Goal: Task Accomplishment & Management: Complete application form

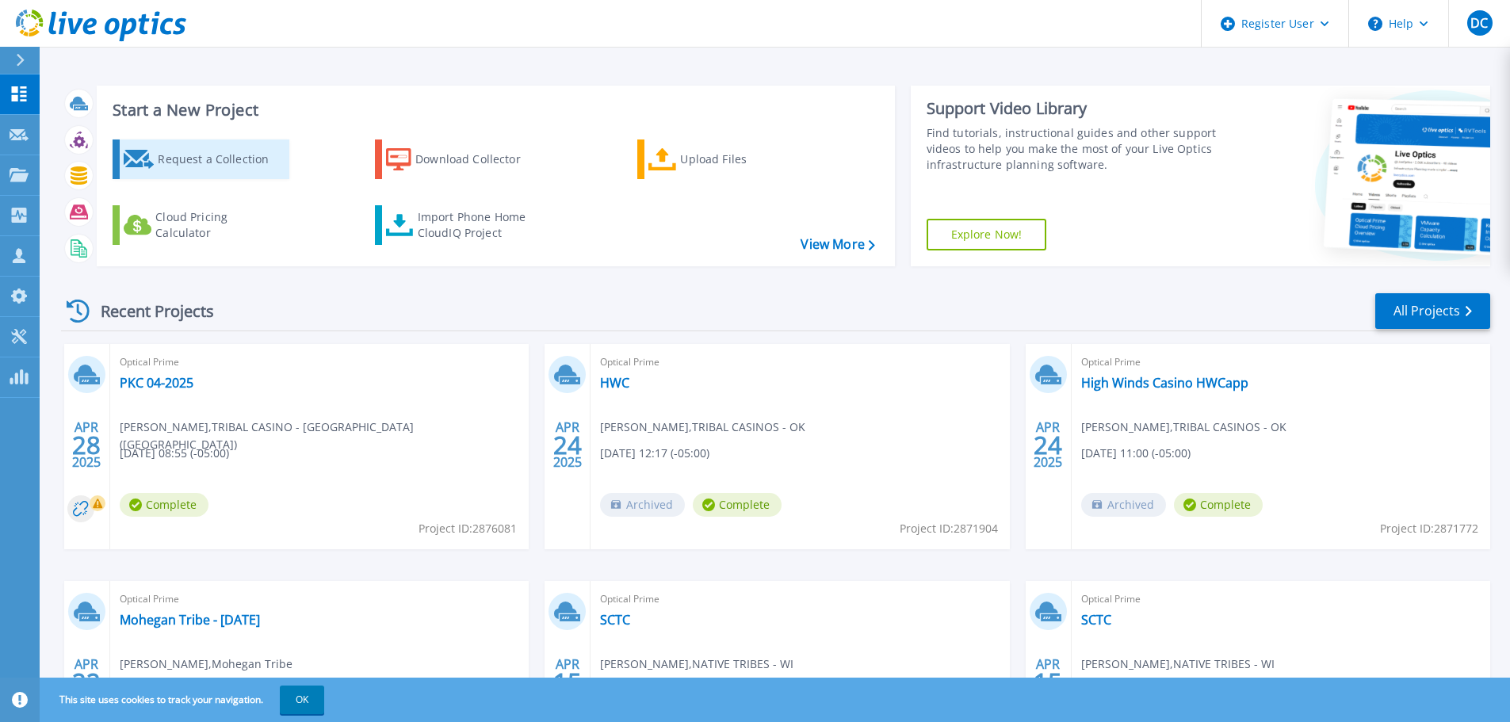
click at [257, 160] on div "Request a Collection" at bounding box center [221, 159] width 127 height 32
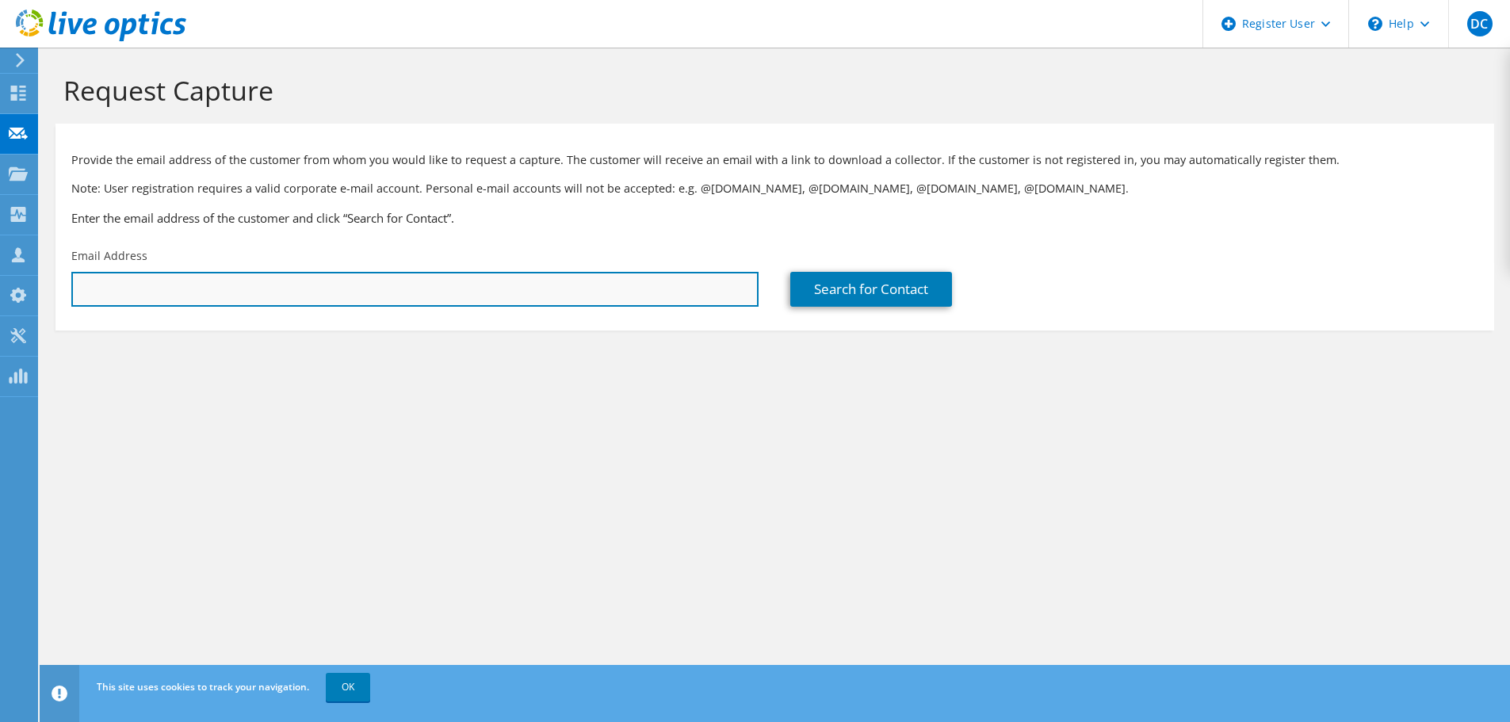
click at [498, 282] on input "text" at bounding box center [414, 289] width 687 height 35
type input "[EMAIL_ADDRESS][DOMAIN_NAME]"
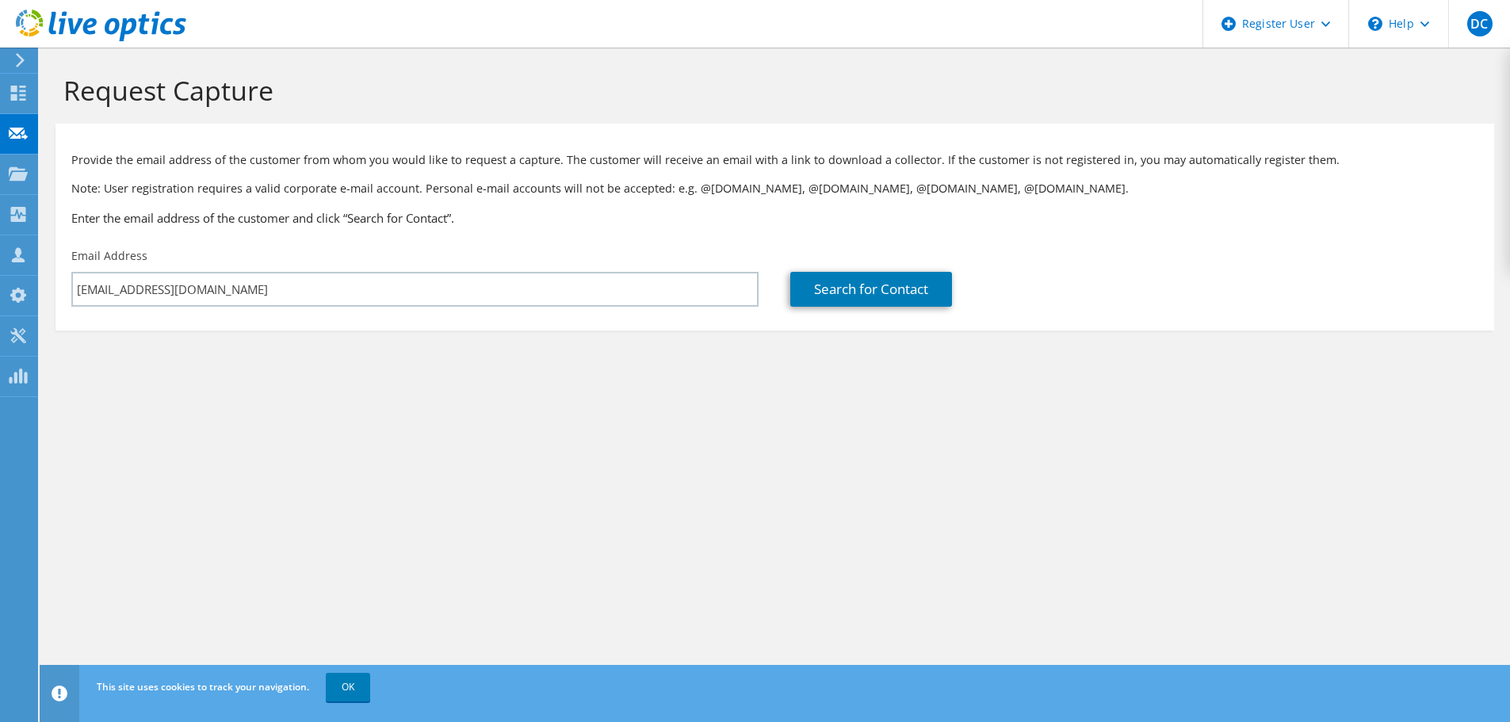
click at [590, 225] on h3 "Enter the email address of the customer and click “Search for Contact”." at bounding box center [774, 217] width 1407 height 17
click at [882, 286] on link "Search for Contact" at bounding box center [871, 289] width 162 height 35
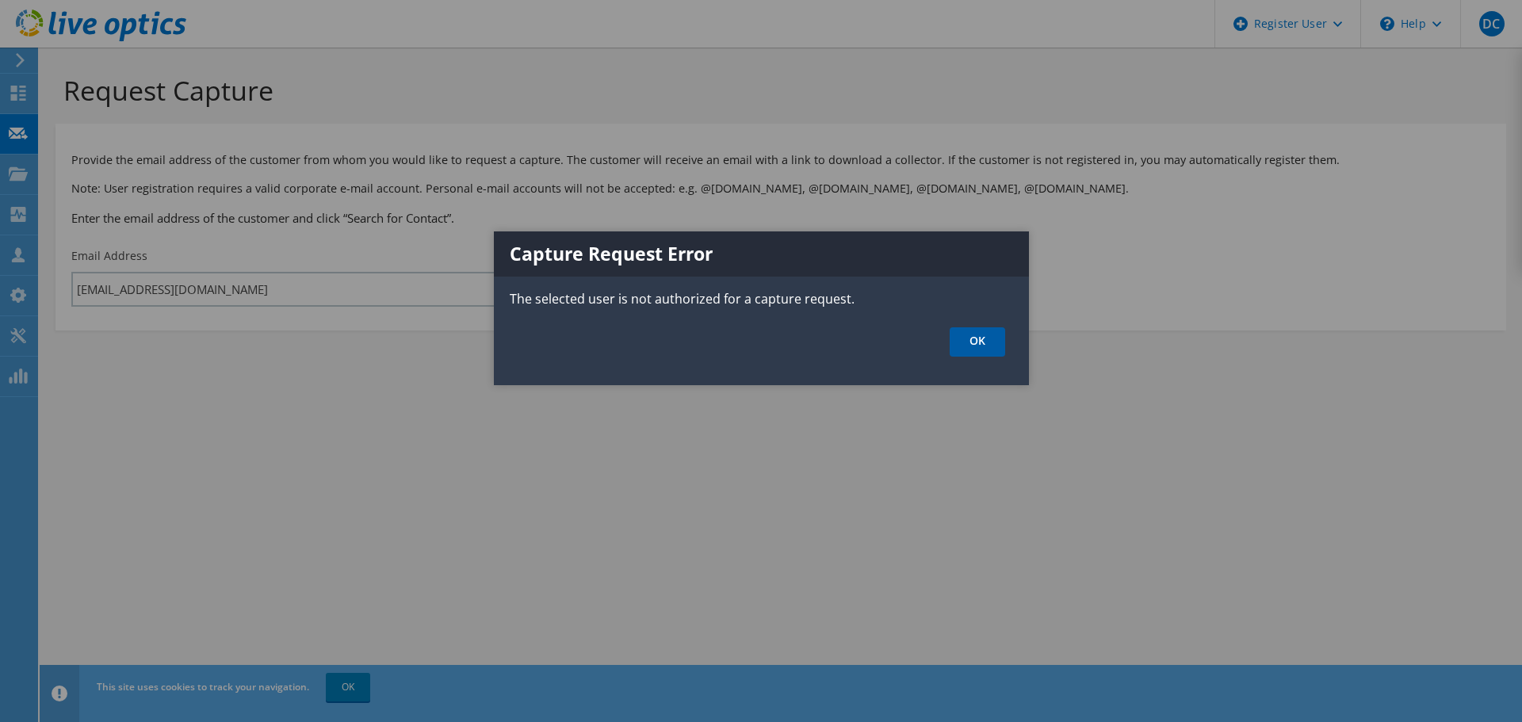
click at [976, 351] on link "OK" at bounding box center [976, 341] width 55 height 29
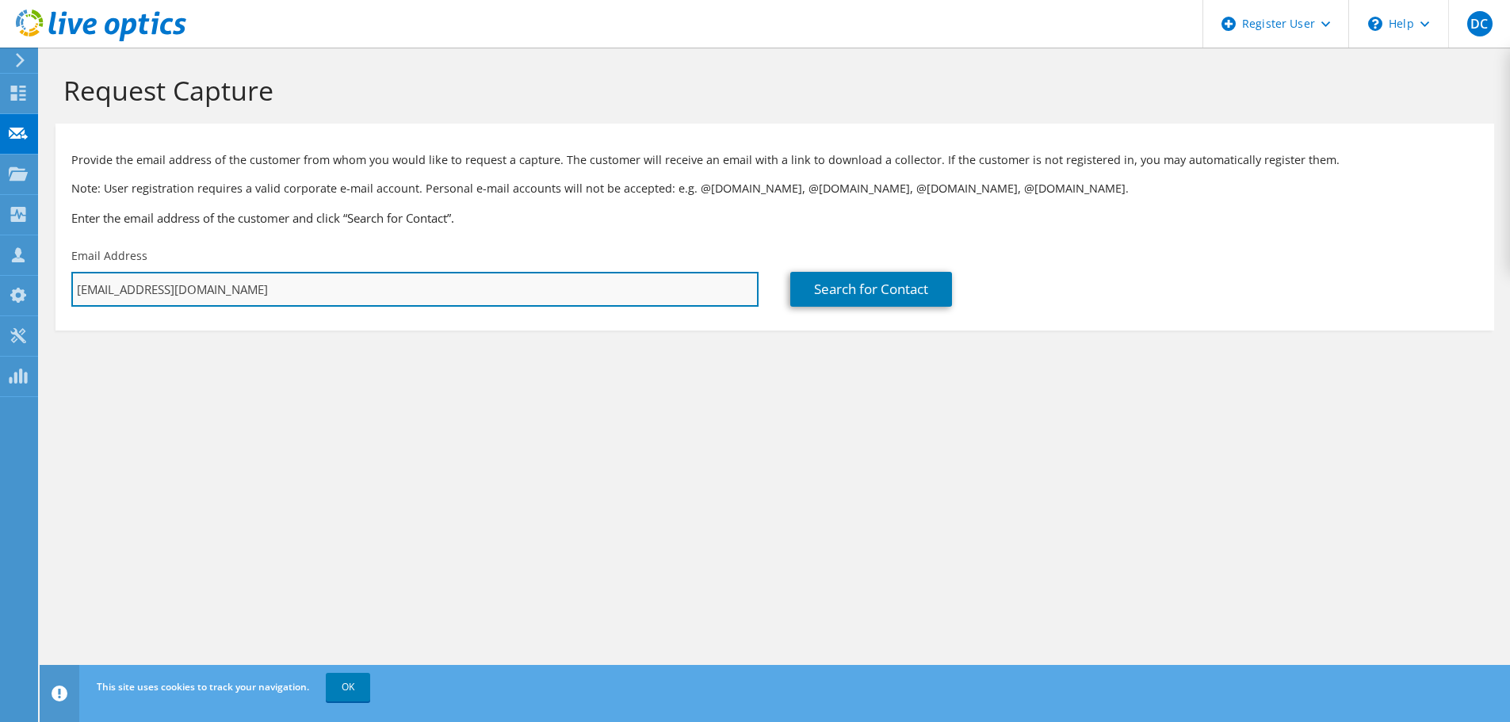
click at [226, 288] on input "[EMAIL_ADDRESS][DOMAIN_NAME]" at bounding box center [414, 289] width 687 height 35
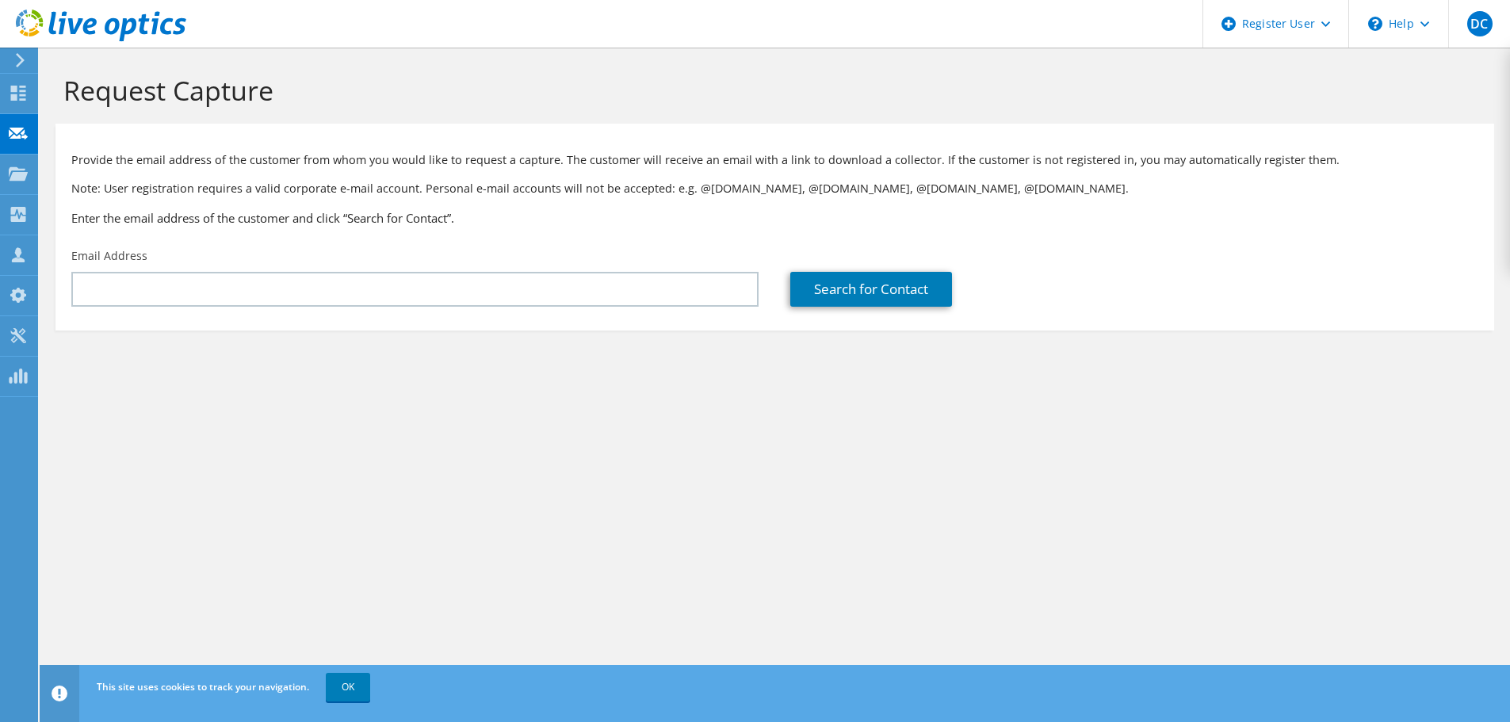
click at [353, 188] on p "Note: User registration requires a valid corporate e-mail account. Personal e-m…" at bounding box center [774, 188] width 1407 height 17
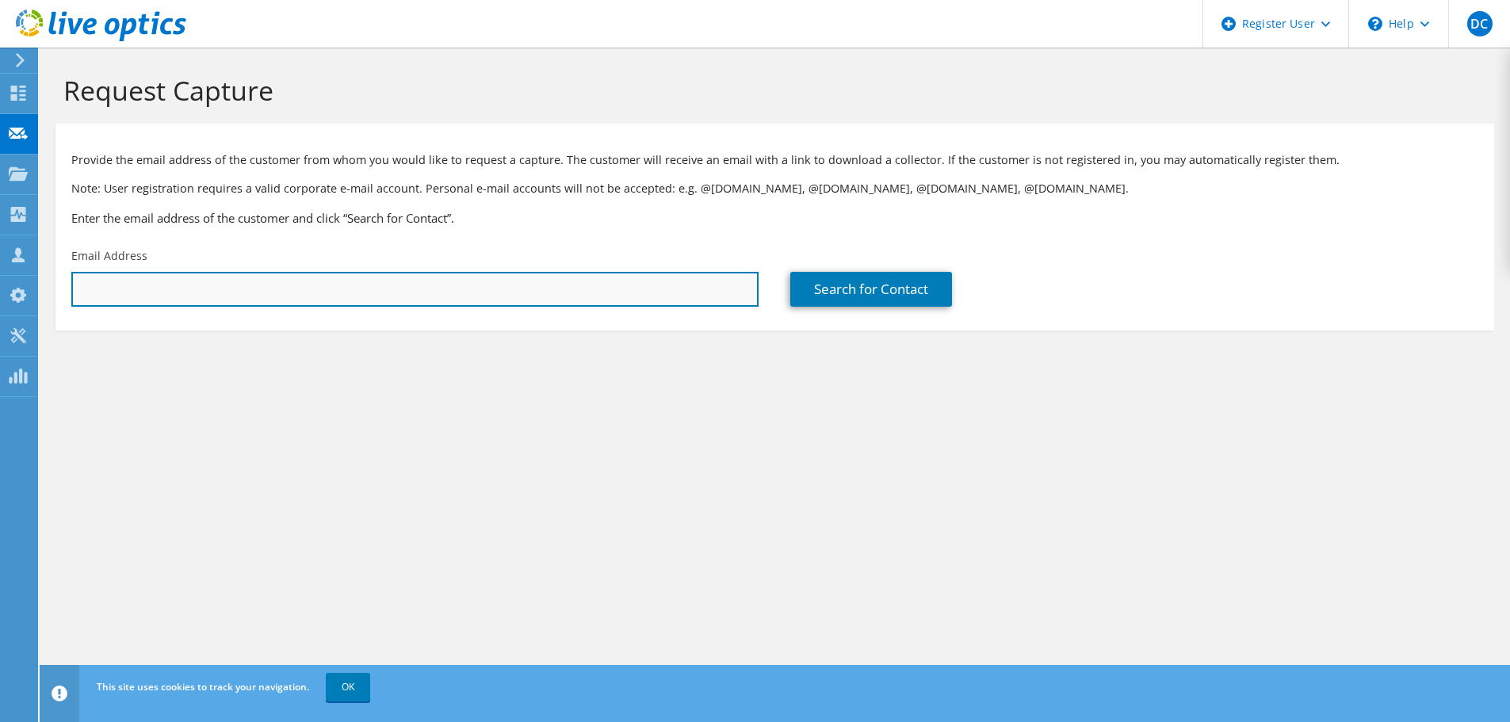
click at [372, 291] on input "text" at bounding box center [414, 289] width 687 height 35
type input "o"
type input "[PERSON_NAME][EMAIL_ADDRESS][DOMAIN_NAME]"
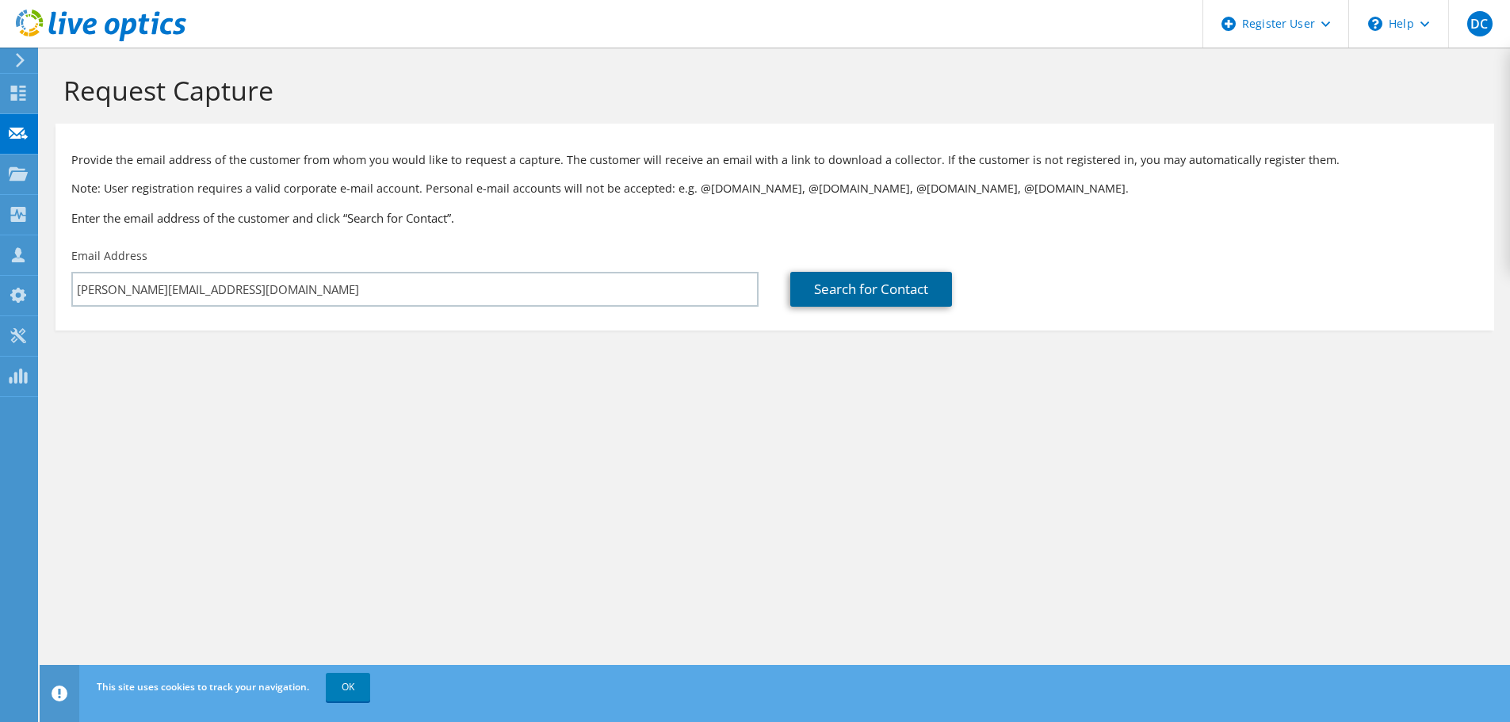
click at [863, 294] on link "Search for Contact" at bounding box center [871, 289] width 162 height 35
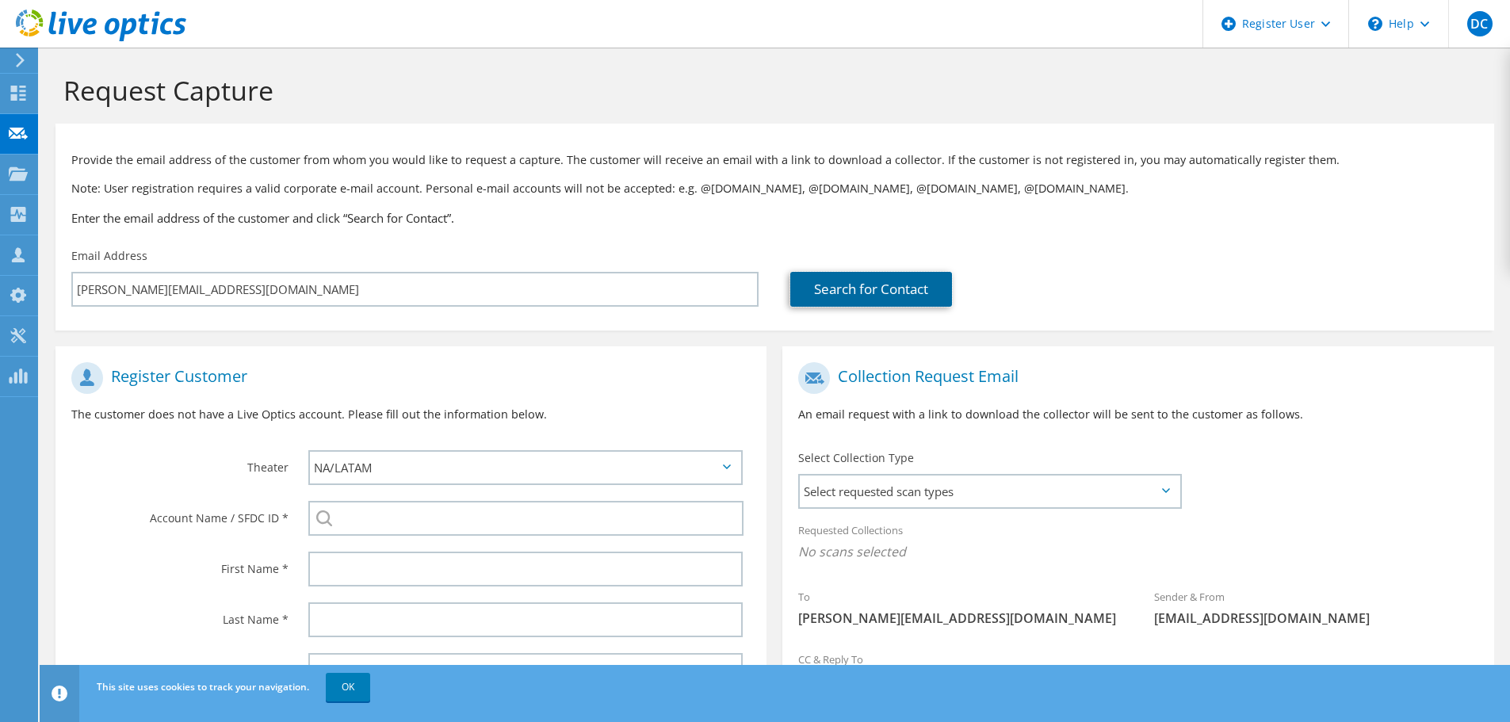
scroll to position [178, 0]
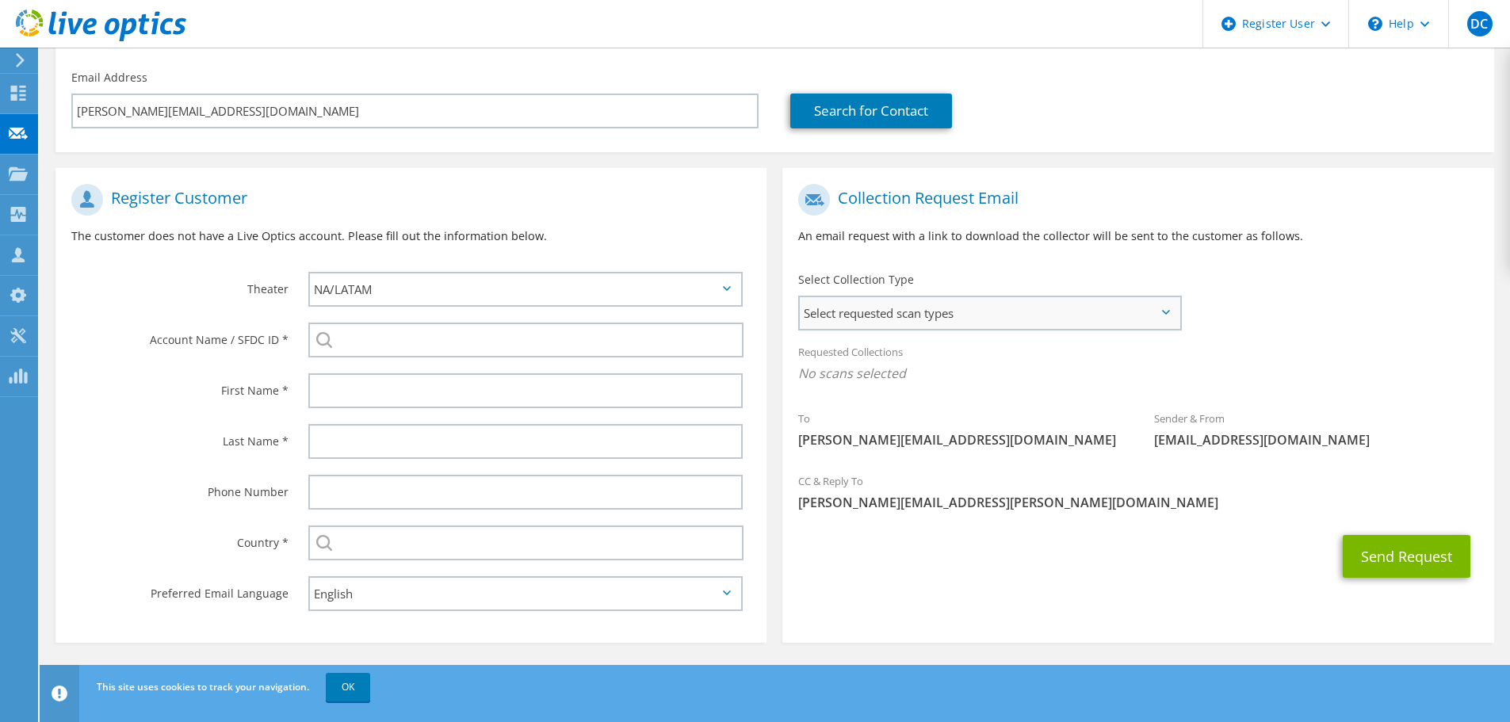
click at [1022, 319] on span "Select requested scan types" at bounding box center [990, 313] width 380 height 32
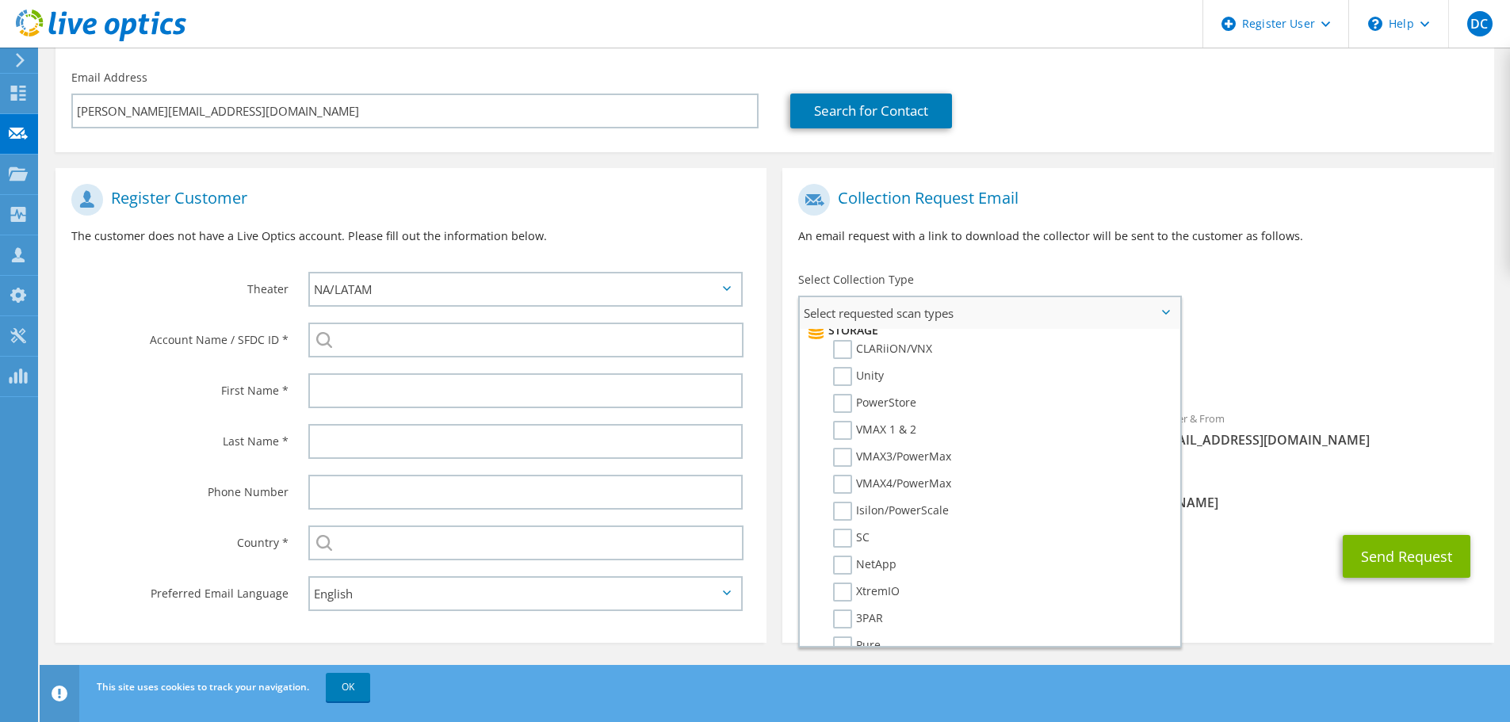
scroll to position [317, 0]
click at [842, 508] on label "SC" at bounding box center [851, 510] width 36 height 19
click at [0, 0] on input "SC" at bounding box center [0, 0] width 0 height 0
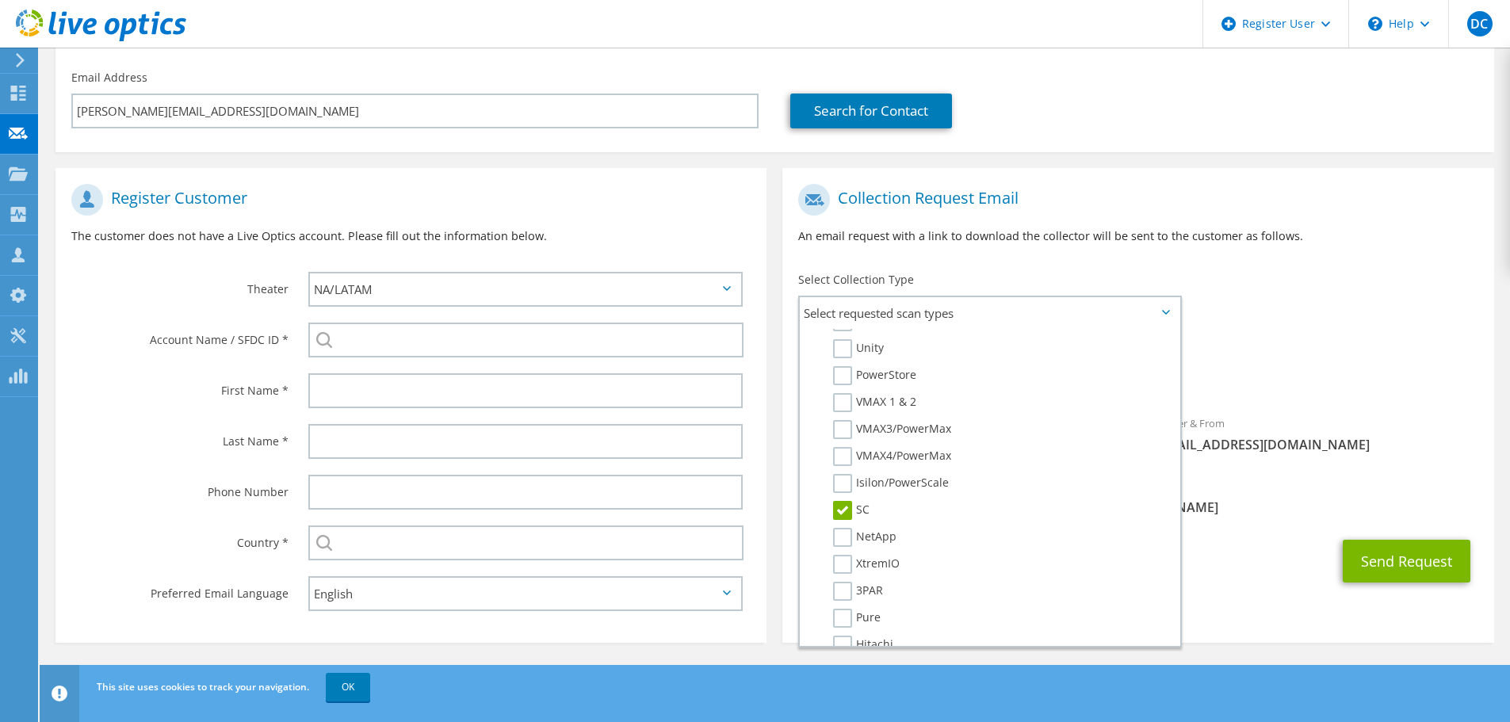
click at [1314, 361] on div "Requested Collections No scans selected SC" at bounding box center [1137, 366] width 711 height 63
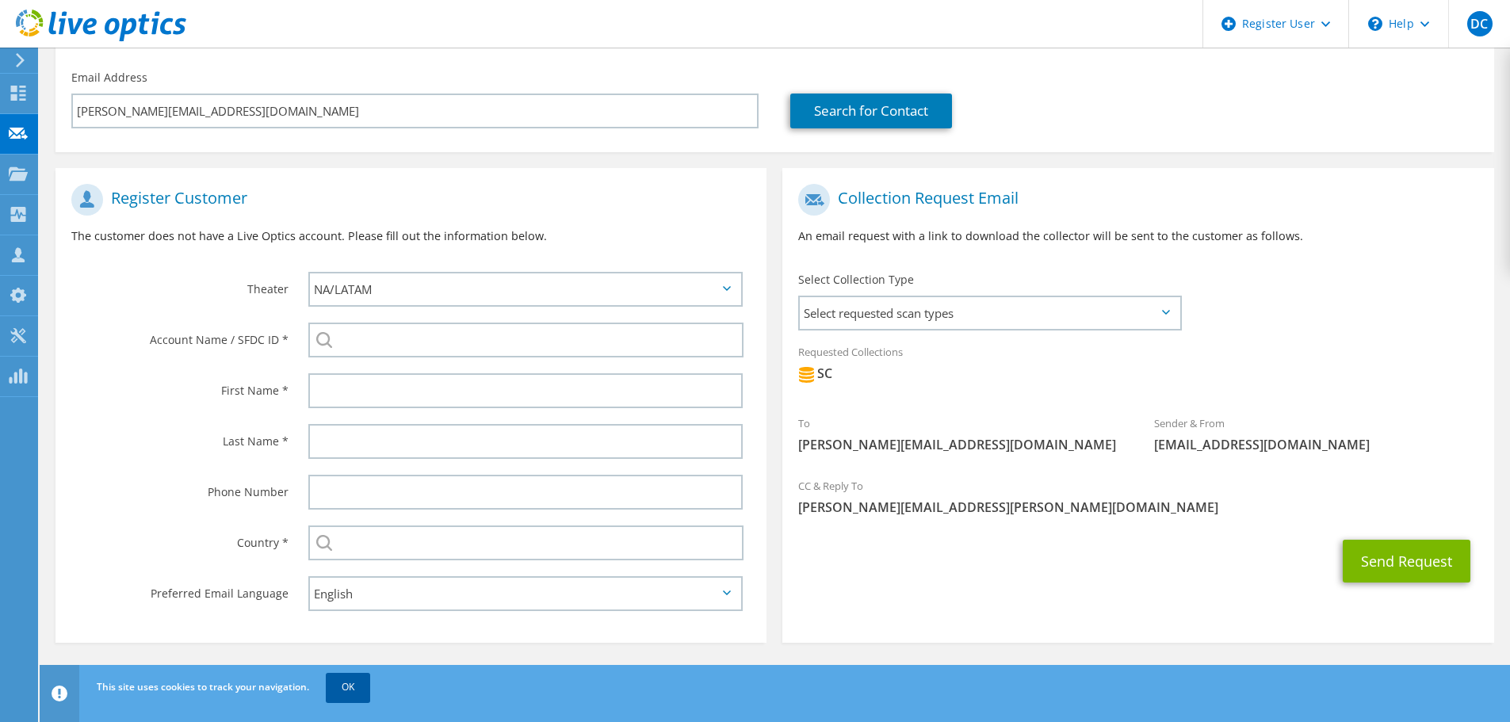
click at [339, 684] on link "OK" at bounding box center [348, 687] width 44 height 29
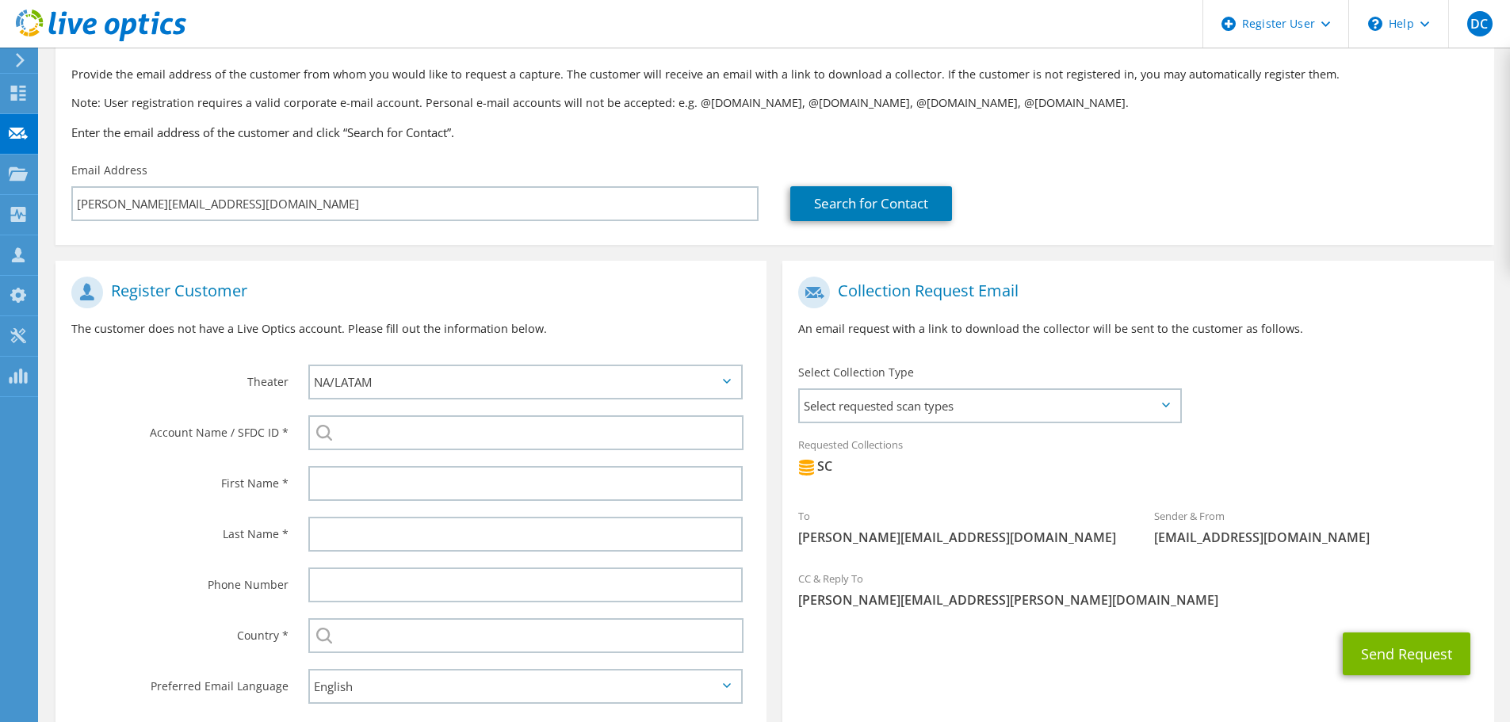
scroll to position [0, 0]
